Goal: Navigation & Orientation: Find specific page/section

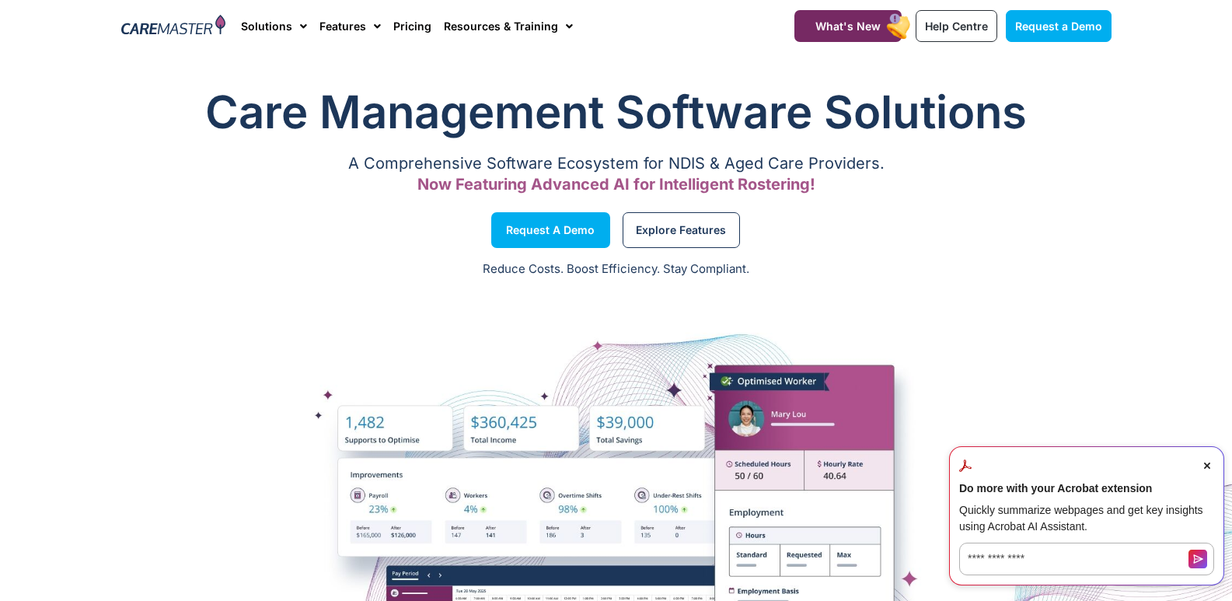
click at [567, 30] on span "Menu" at bounding box center [565, 26] width 15 height 26
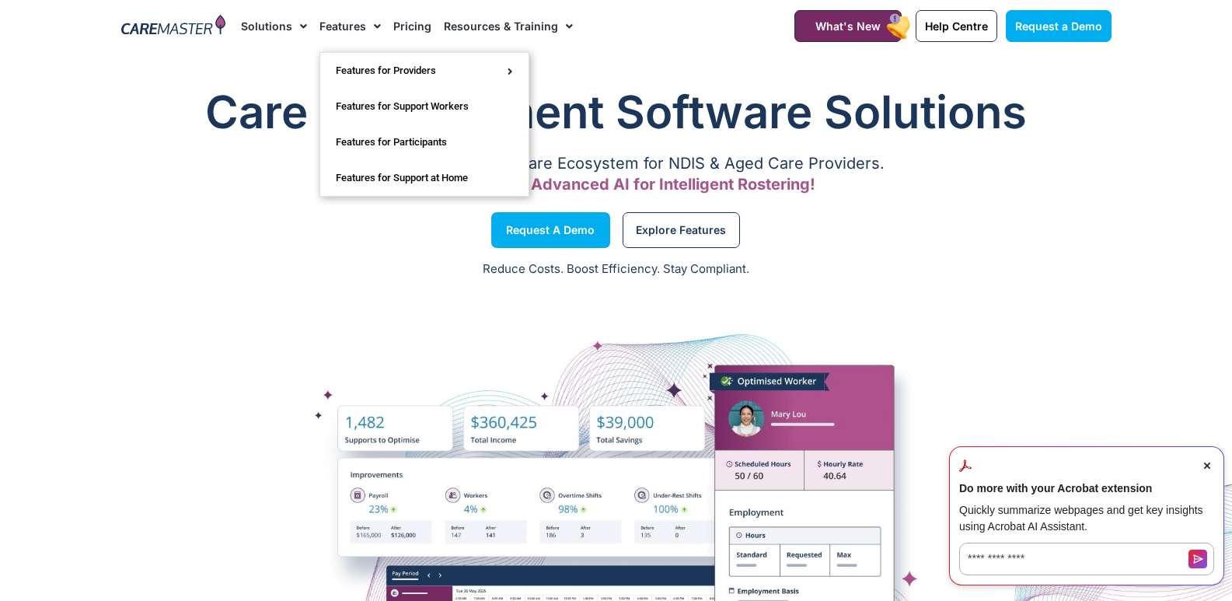
click at [375, 27] on span "Menu" at bounding box center [373, 26] width 15 height 26
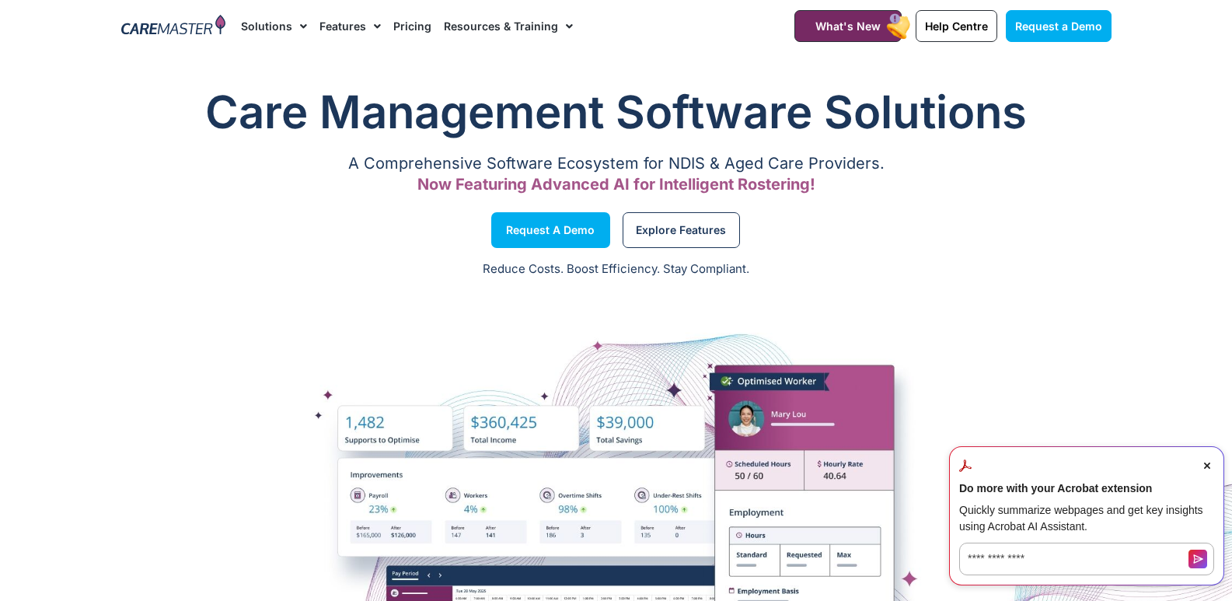
click at [375, 27] on span "Menu" at bounding box center [373, 26] width 15 height 26
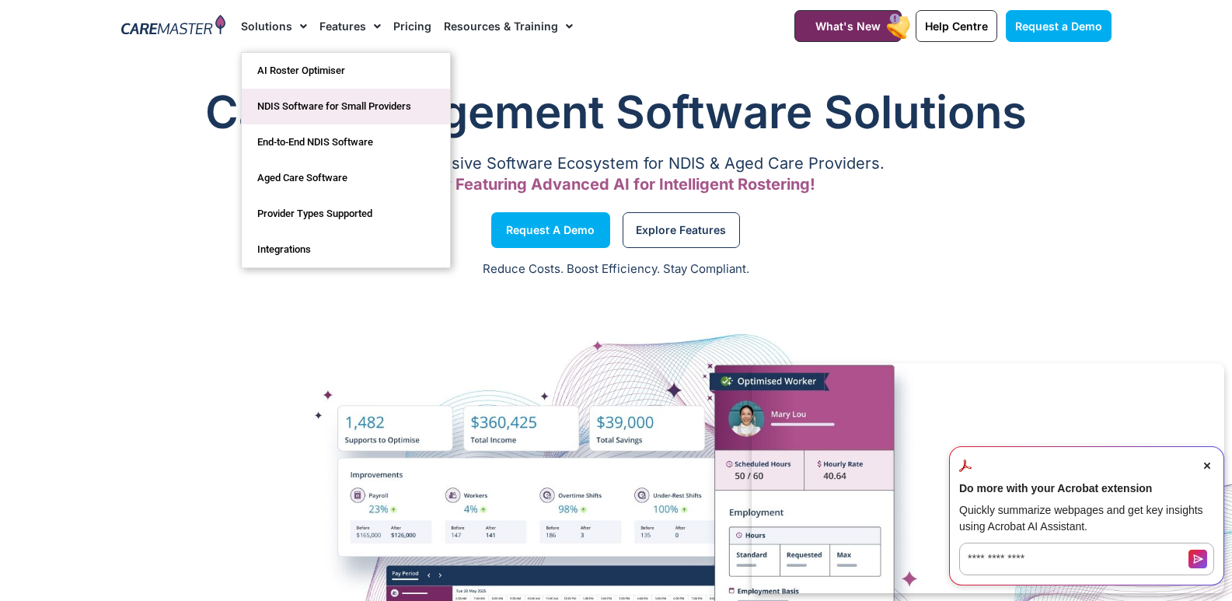
click at [300, 103] on link "NDIS Software for Small Providers" at bounding box center [346, 107] width 208 height 36
